Goal: Complete application form: Complete application form

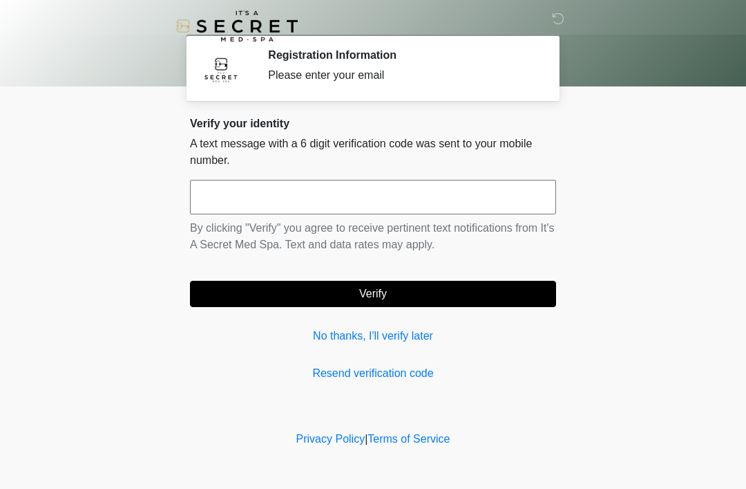
click at [440, 211] on input "text" at bounding box center [373, 197] width 366 height 35
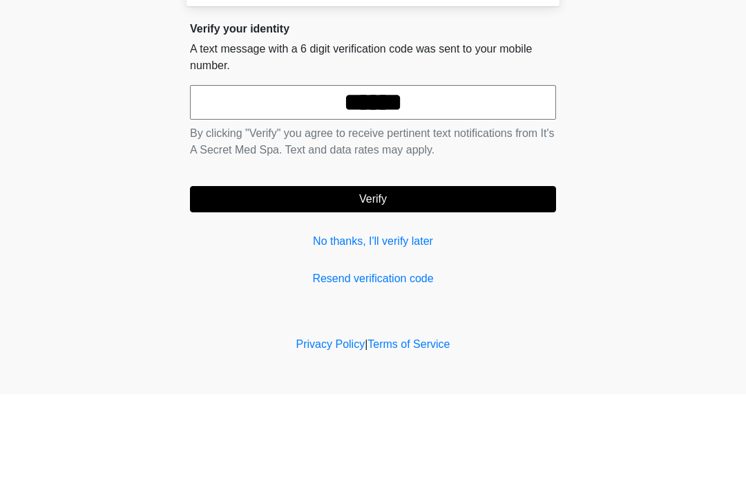
type input "******"
click at [446, 281] on button "Verify" at bounding box center [373, 294] width 366 height 26
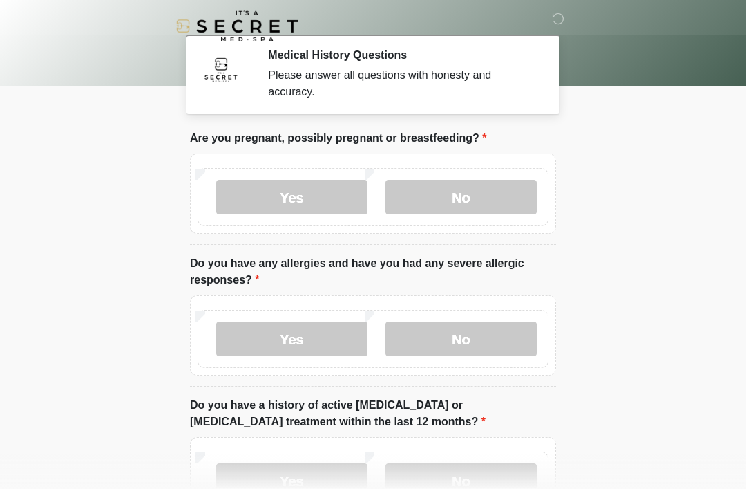
click at [474, 196] on label "No" at bounding box center [461, 197] width 151 height 35
click at [471, 344] on label "No" at bounding box center [461, 338] width 151 height 35
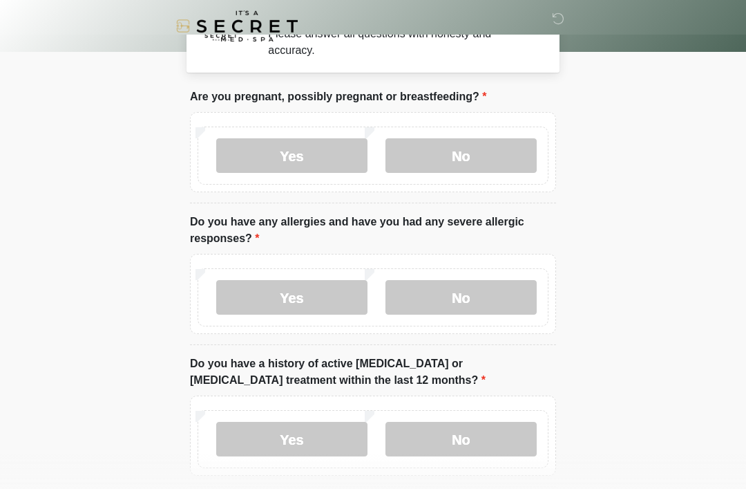
scroll to position [45, 0]
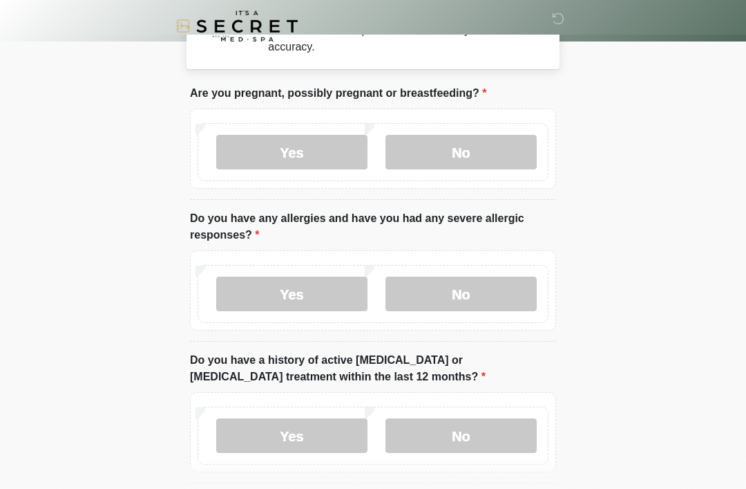
click at [471, 422] on label "No" at bounding box center [461, 435] width 151 height 35
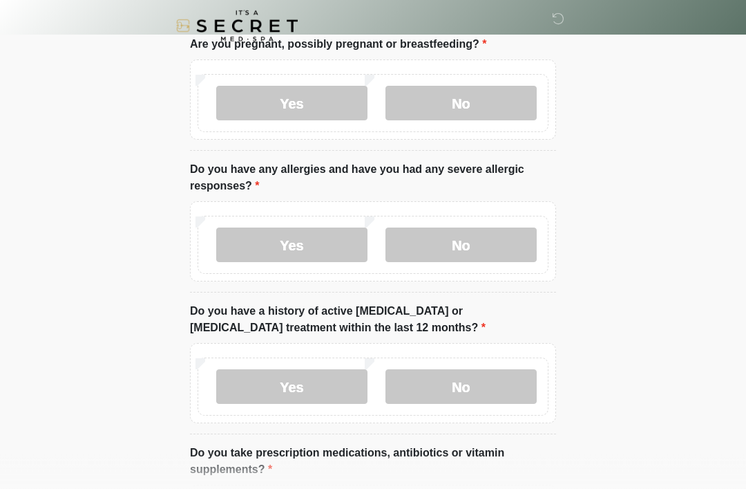
scroll to position [376, 0]
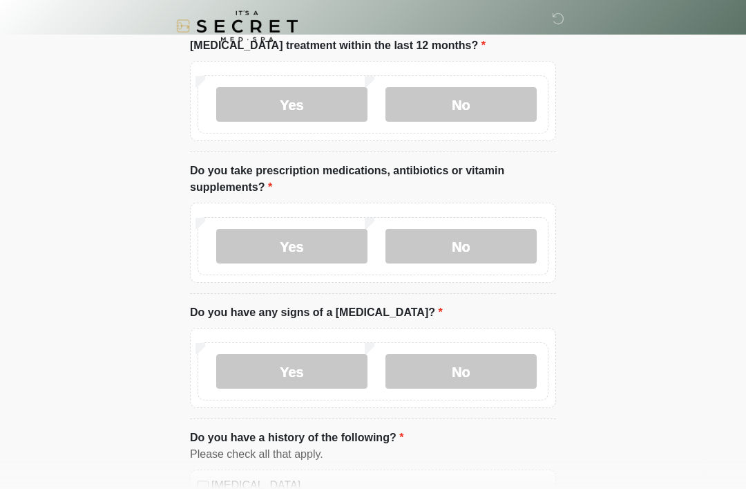
click at [503, 246] on label "No" at bounding box center [461, 246] width 151 height 35
click at [493, 368] on label "No" at bounding box center [461, 371] width 151 height 35
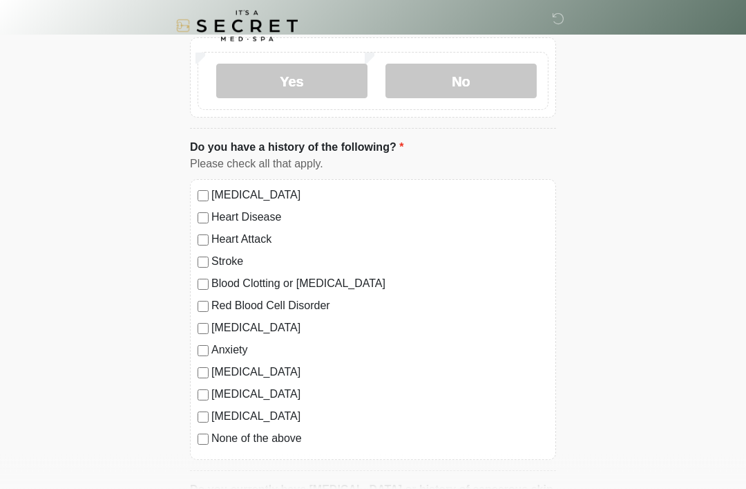
scroll to position [667, 0]
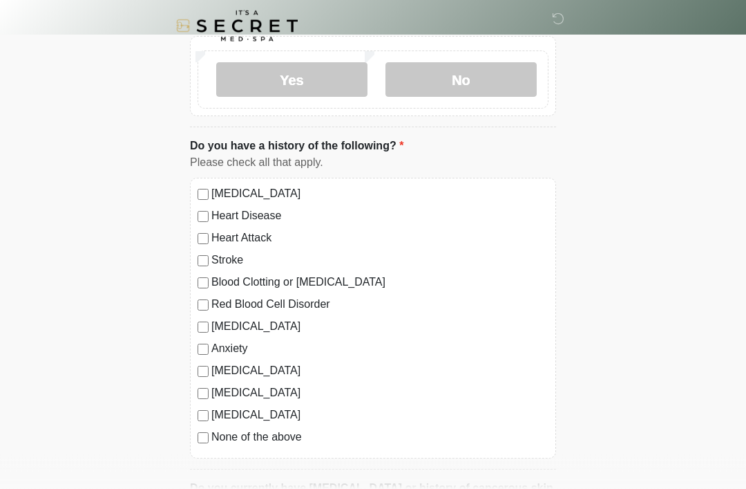
click at [289, 437] on label "None of the above" at bounding box center [379, 437] width 337 height 17
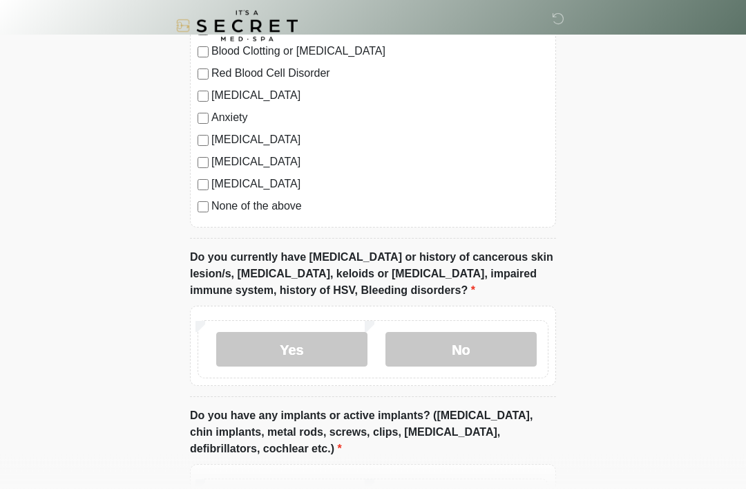
scroll to position [914, 0]
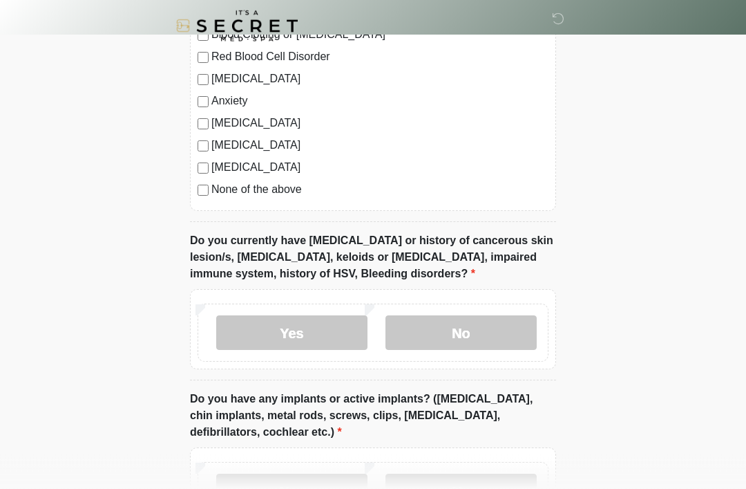
click at [482, 339] on label "No" at bounding box center [461, 333] width 151 height 35
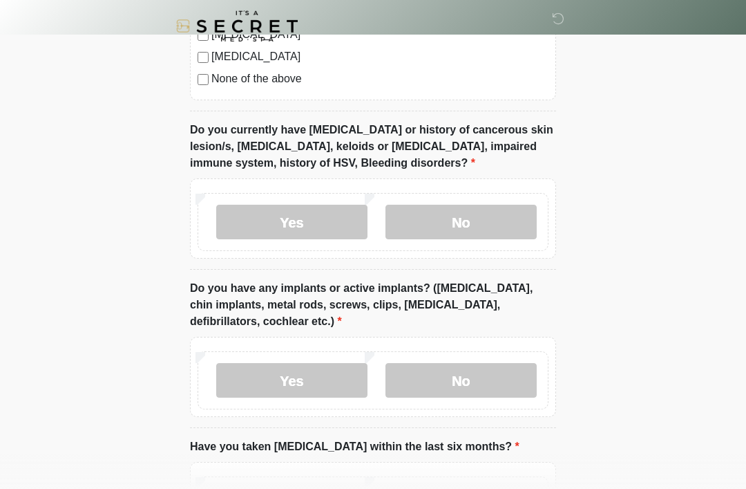
scroll to position [1086, 0]
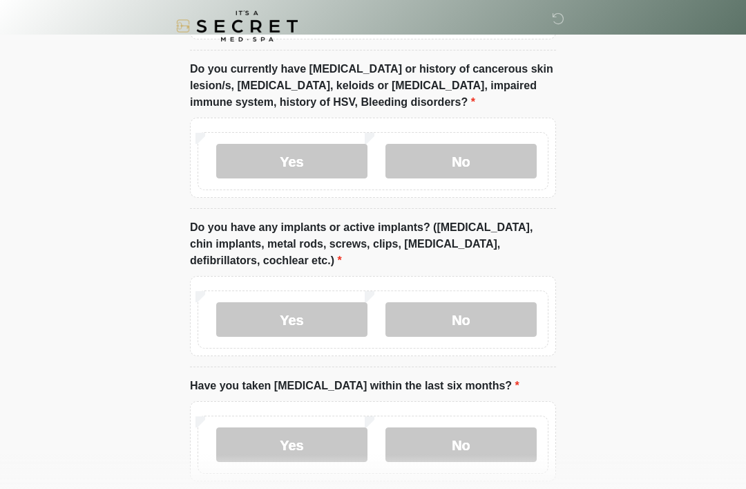
click at [488, 319] on label "No" at bounding box center [461, 319] width 151 height 35
click at [471, 444] on label "No" at bounding box center [461, 444] width 151 height 35
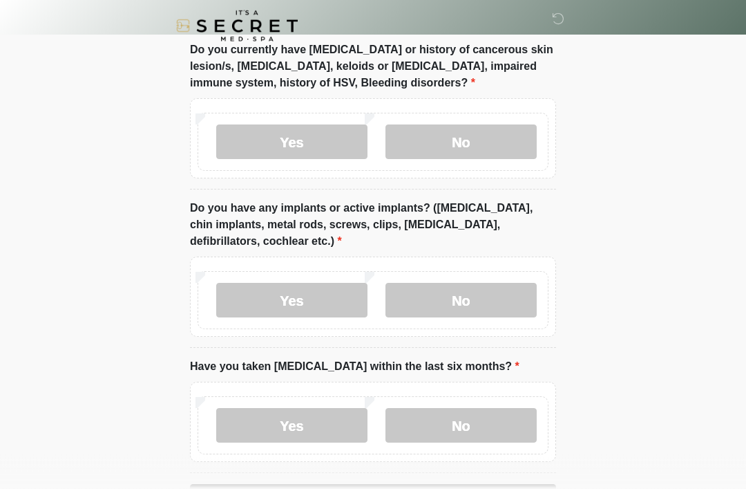
scroll to position [1155, 0]
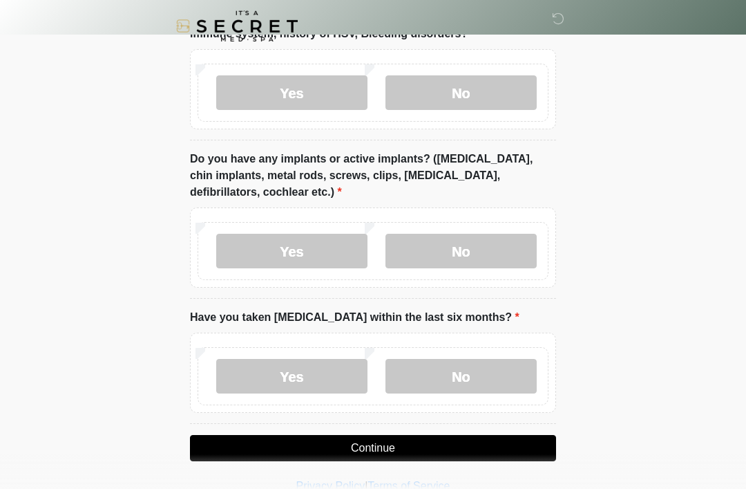
click at [545, 309] on li "Have you taken [MEDICAL_DATA] within the last six months? Have you taken [MEDIC…" at bounding box center [373, 366] width 366 height 115
click at [437, 447] on button "Continue" at bounding box center [373, 448] width 366 height 26
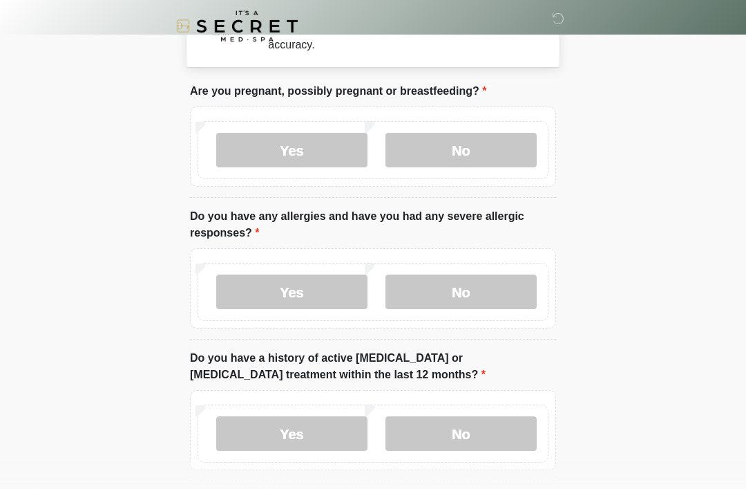
scroll to position [0, 0]
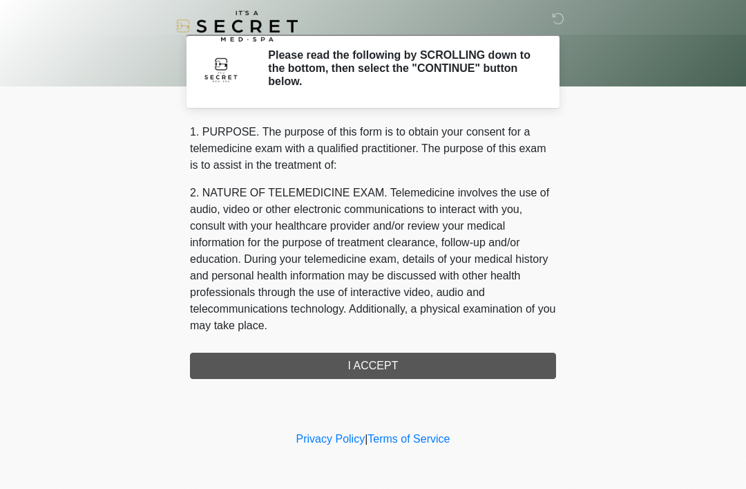
click at [438, 363] on div "1. PURPOSE. The purpose of this form is to obtain your consent for a telemedici…" at bounding box center [373, 251] width 366 height 255
click at [428, 372] on div "1. PURPOSE. The purpose of this form is to obtain your consent for a telemedici…" at bounding box center [373, 251] width 366 height 255
click at [388, 368] on div "1. PURPOSE. The purpose of this form is to obtain your consent for a telemedici…" at bounding box center [373, 251] width 366 height 255
click at [388, 367] on div "1. PURPOSE. The purpose of this form is to obtain your consent for a telemedici…" at bounding box center [373, 251] width 366 height 255
click at [468, 355] on div "1. PURPOSE. The purpose of this form is to obtain your consent for a telemedici…" at bounding box center [373, 251] width 366 height 255
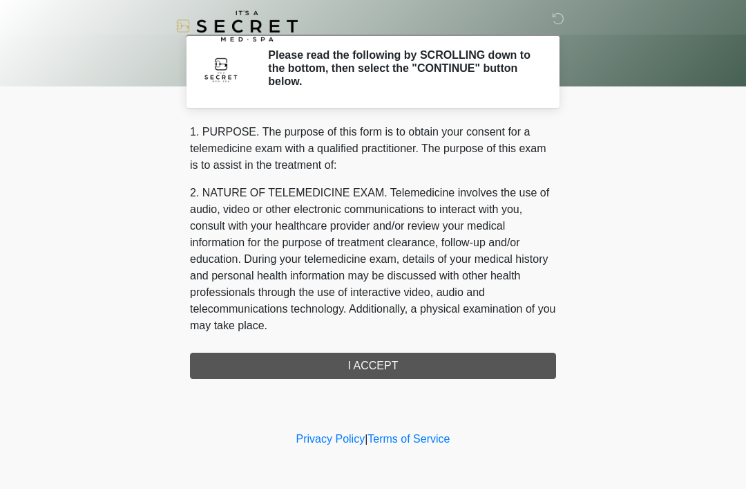
click at [448, 362] on div "1. PURPOSE. The purpose of this form is to obtain your consent for a telemedici…" at bounding box center [373, 251] width 366 height 255
click at [375, 357] on div "1. PURPOSE. The purpose of this form is to obtain your consent for a telemedici…" at bounding box center [373, 251] width 366 height 255
click at [374, 357] on div "1. PURPOSE. The purpose of this form is to obtain your consent for a telemedici…" at bounding box center [373, 251] width 366 height 255
click at [377, 372] on div "1. PURPOSE. The purpose of this form is to obtain your consent for a telemedici…" at bounding box center [373, 251] width 366 height 255
click at [386, 371] on div "1. PURPOSE. The purpose of this form is to obtain your consent for a telemedici…" at bounding box center [373, 251] width 366 height 255
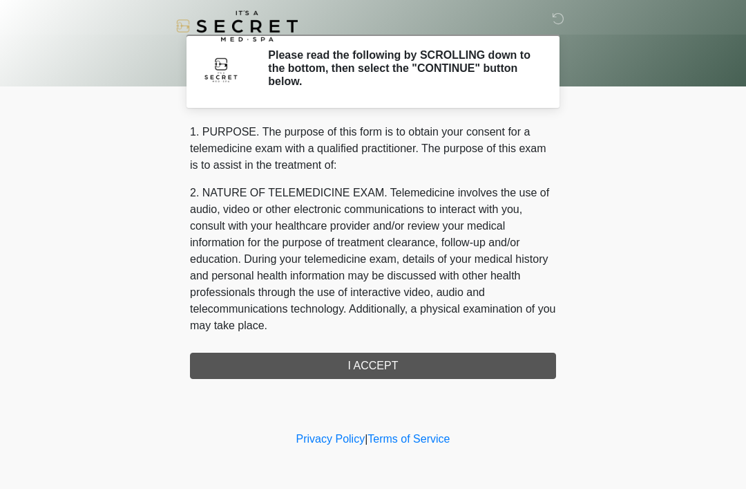
click at [385, 370] on div "1. PURPOSE. The purpose of this form is to obtain your consent for a telemedici…" at bounding box center [373, 251] width 366 height 255
click at [422, 373] on div "1. PURPOSE. The purpose of this form is to obtain your consent for a telemedici…" at bounding box center [373, 251] width 366 height 255
click at [422, 372] on div "1. PURPOSE. The purpose of this form is to obtain your consent for a telemedici…" at bounding box center [373, 251] width 366 height 255
click at [436, 355] on div "1. PURPOSE. The purpose of this form is to obtain your consent for a telemedici…" at bounding box center [373, 251] width 366 height 255
click at [441, 357] on div "1. PURPOSE. The purpose of this form is to obtain your consent for a telemedici…" at bounding box center [373, 251] width 366 height 255
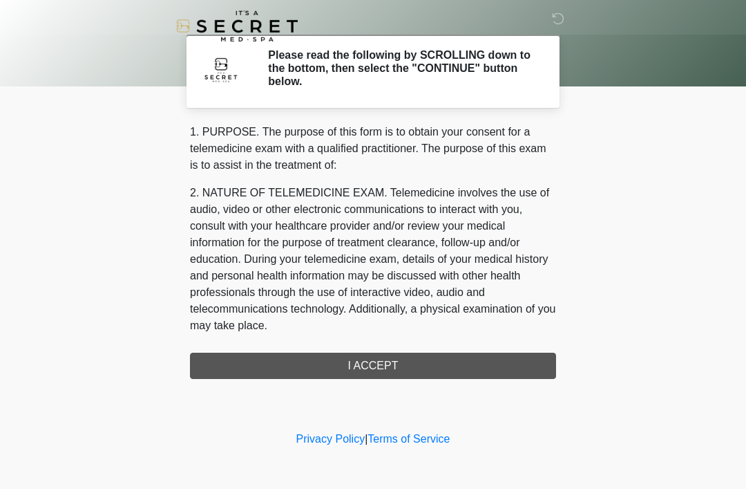
click at [441, 357] on div "1. PURPOSE. The purpose of this form is to obtain your consent for a telemedici…" at bounding box center [373, 251] width 366 height 255
click at [442, 356] on div "1. PURPOSE. The purpose of this form is to obtain your consent for a telemedici…" at bounding box center [373, 251] width 366 height 255
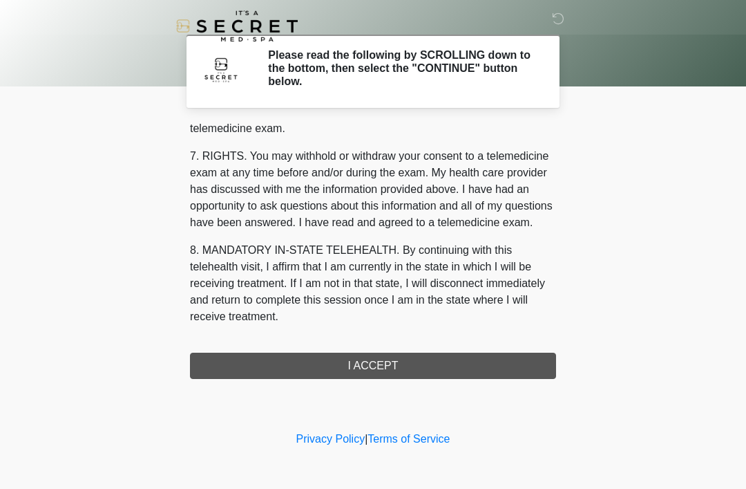
click at [422, 367] on div "1. PURPOSE. The purpose of this form is to obtain your consent for a telemedici…" at bounding box center [373, 251] width 366 height 255
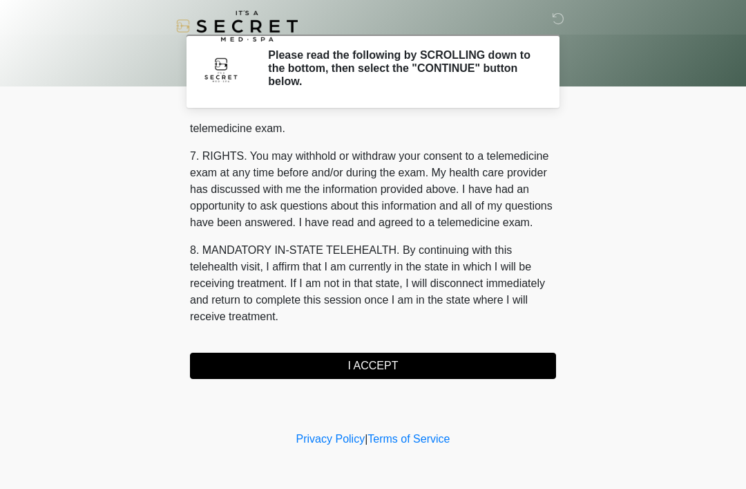
click at [424, 360] on button "I ACCEPT" at bounding box center [373, 365] width 366 height 26
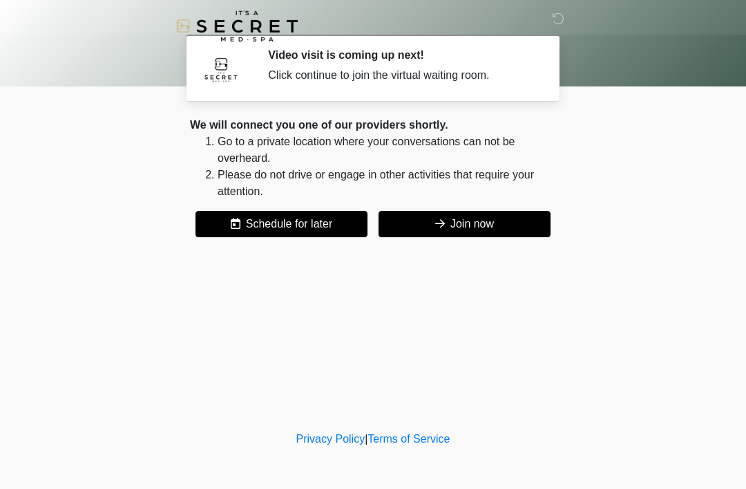
click at [497, 229] on button "Join now" at bounding box center [465, 224] width 172 height 26
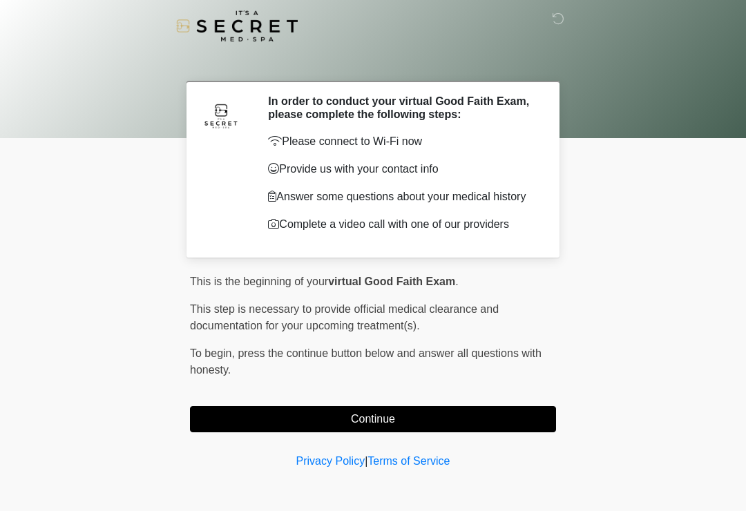
click at [384, 417] on button "Continue" at bounding box center [373, 419] width 366 height 26
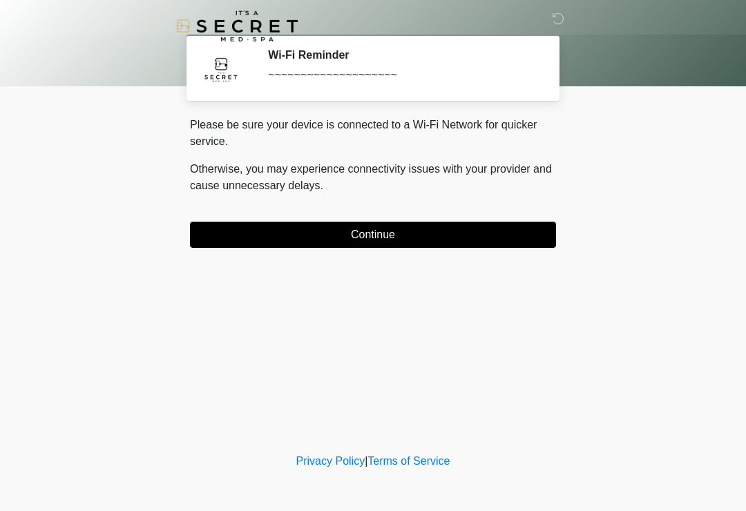
click at [364, 223] on button "Continue" at bounding box center [373, 235] width 366 height 26
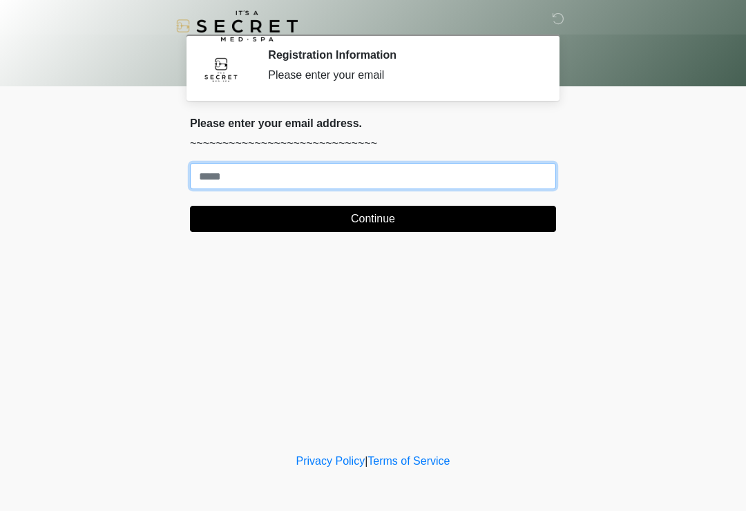
click at [394, 171] on input "Where should we email your treatment plan?" at bounding box center [373, 176] width 366 height 26
type input "**********"
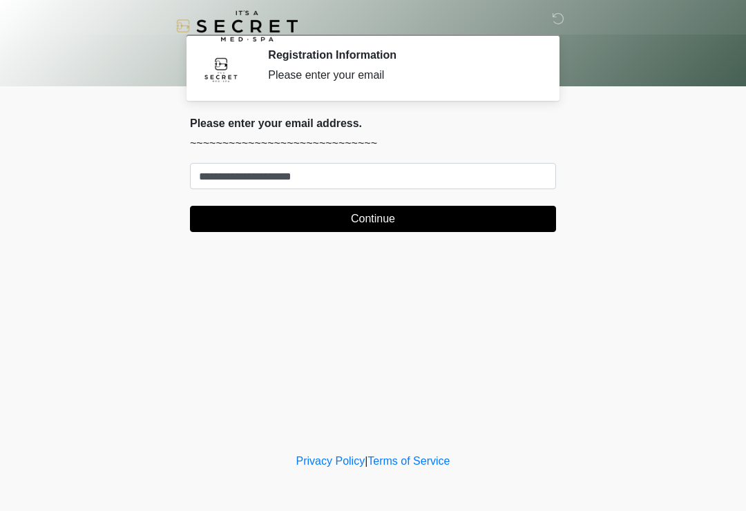
click at [428, 215] on button "Continue" at bounding box center [373, 219] width 366 height 26
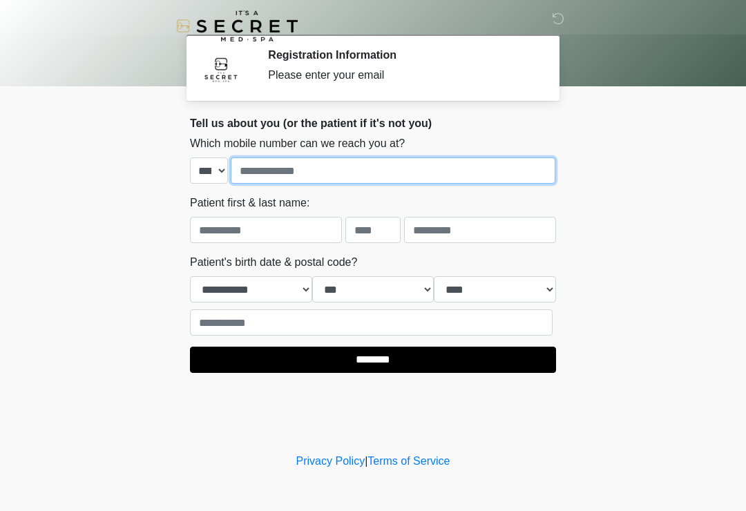
click at [388, 182] on input "tel" at bounding box center [393, 171] width 325 height 26
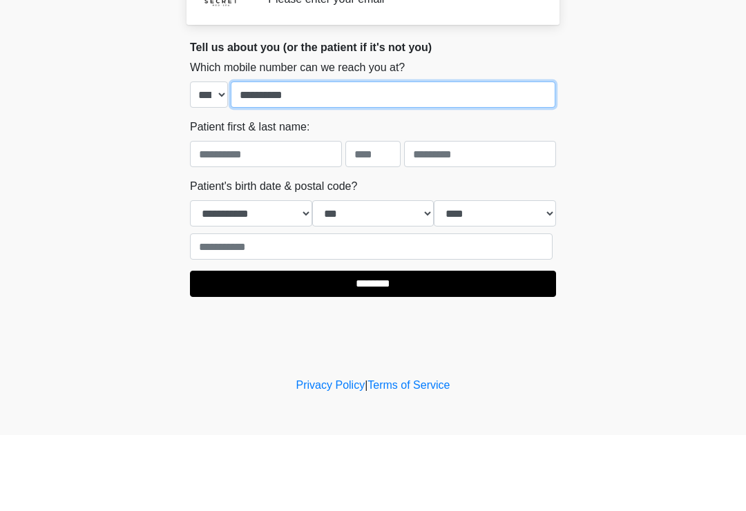
type input "**********"
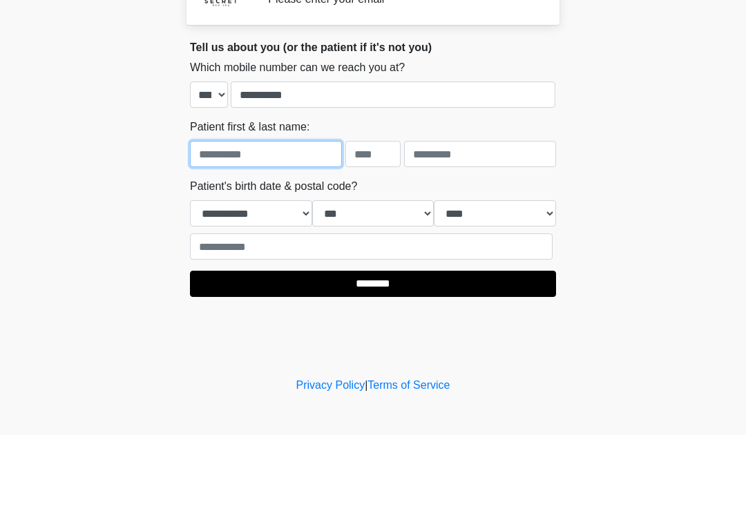
click at [266, 217] on input "text" at bounding box center [266, 230] width 152 height 26
type input "******"
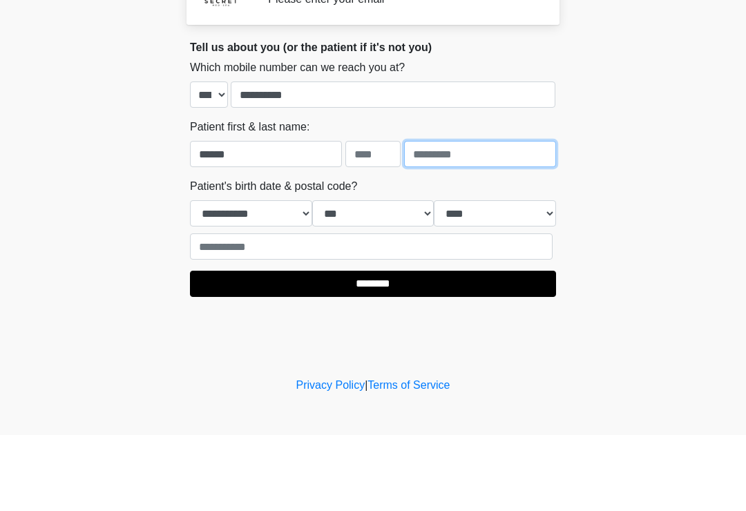
click at [498, 217] on input "text" at bounding box center [480, 230] width 152 height 26
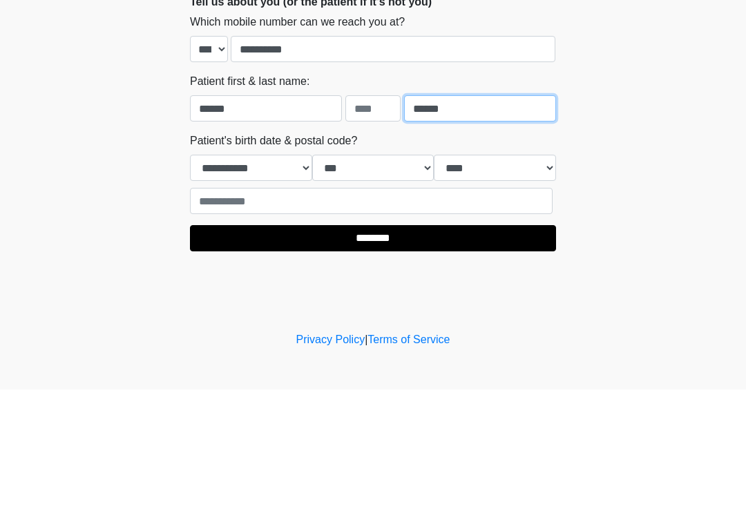
type input "******"
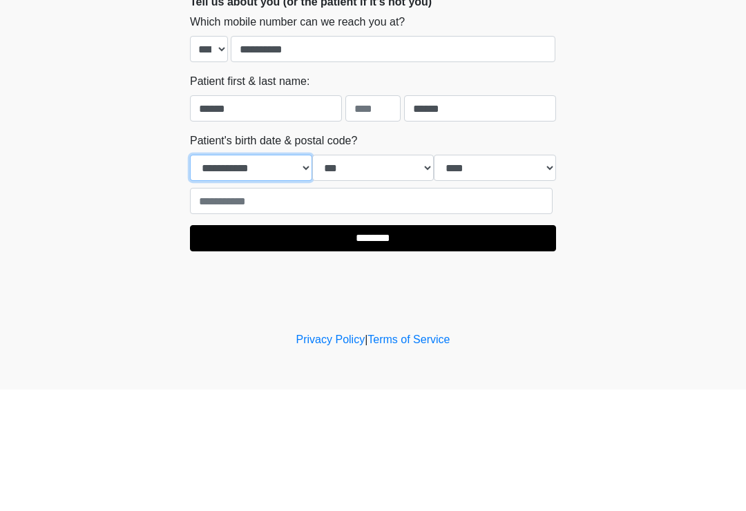
click at [259, 276] on select "**********" at bounding box center [251, 289] width 122 height 26
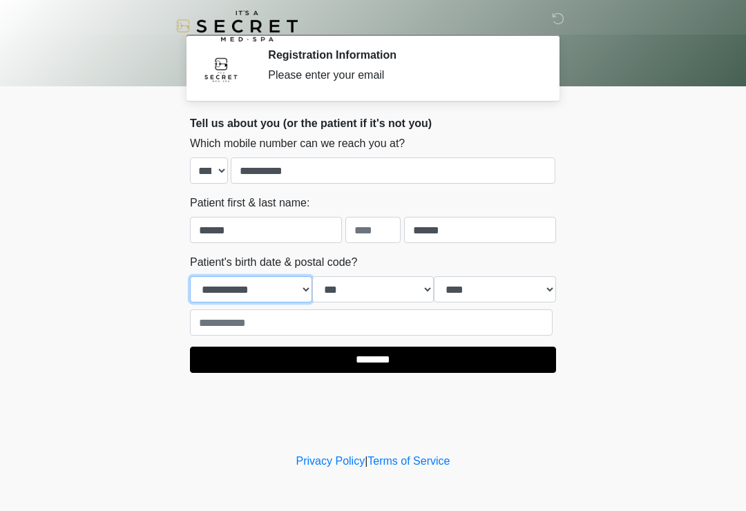
select select "*"
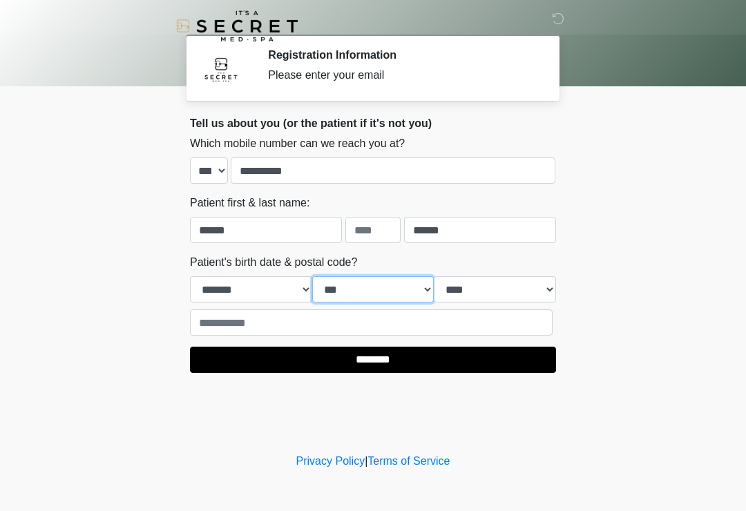
click at [363, 300] on select "*** * * * * * * * * * ** ** ** ** ** ** ** ** ** ** ** ** ** ** ** ** ** ** ** …" at bounding box center [373, 289] width 122 height 26
select select "*"
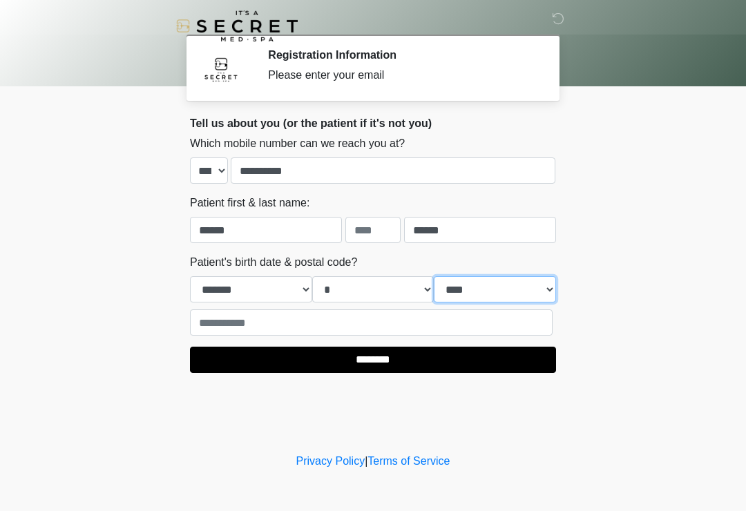
click at [508, 295] on select "**** **** **** **** **** **** **** **** **** **** **** **** **** **** **** ****…" at bounding box center [495, 289] width 122 height 26
select select "****"
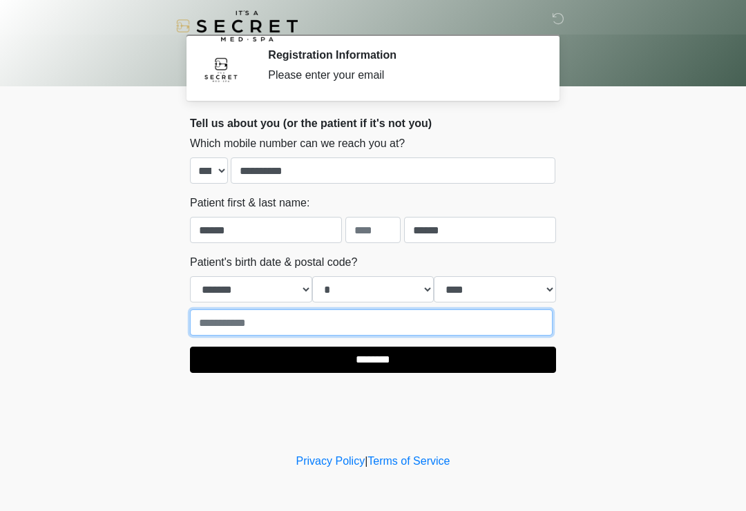
click at [395, 320] on input "text" at bounding box center [371, 323] width 363 height 26
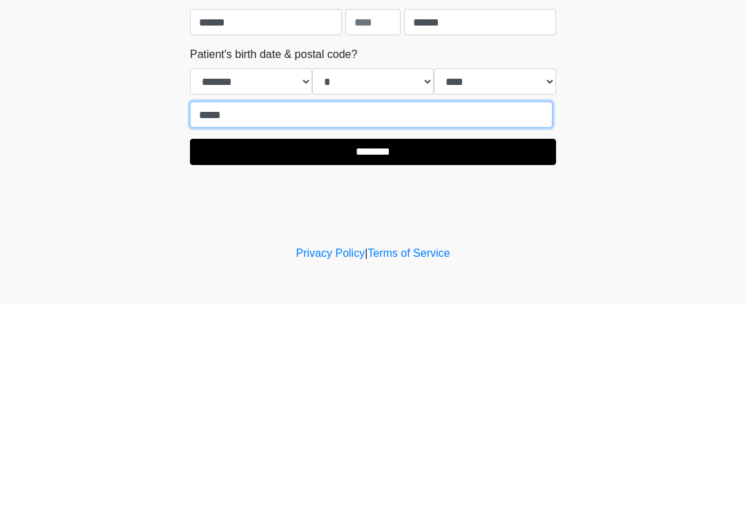
type input "*****"
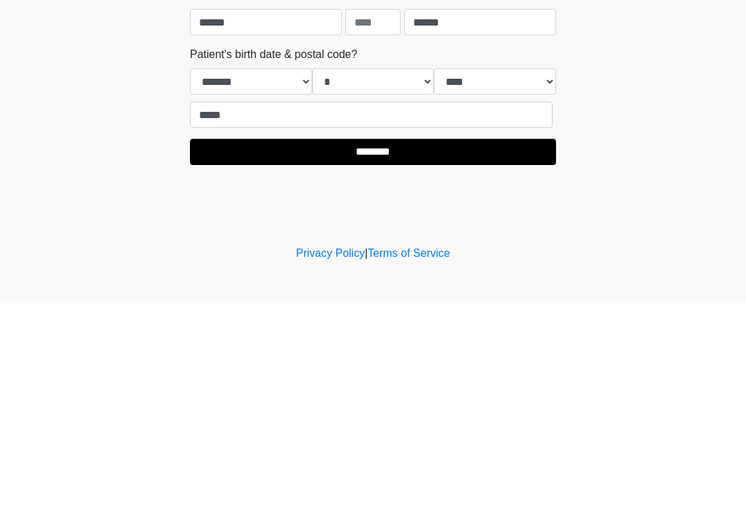
click at [342, 347] on input "********" at bounding box center [373, 360] width 366 height 26
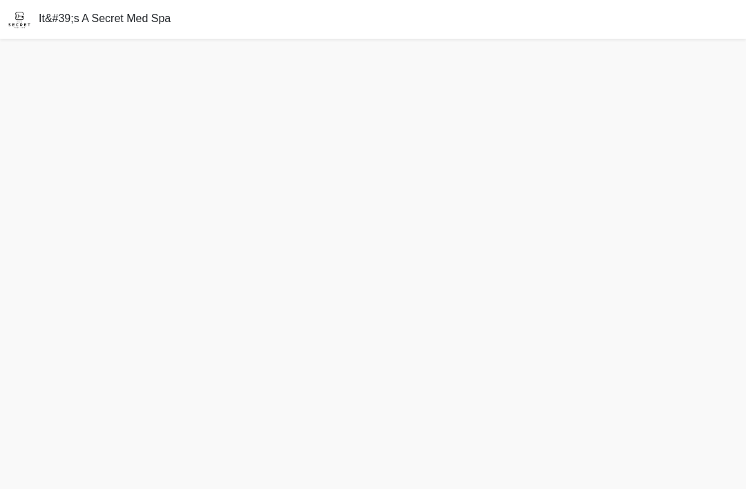
scroll to position [31, 0]
